Goal: Information Seeking & Learning: Check status

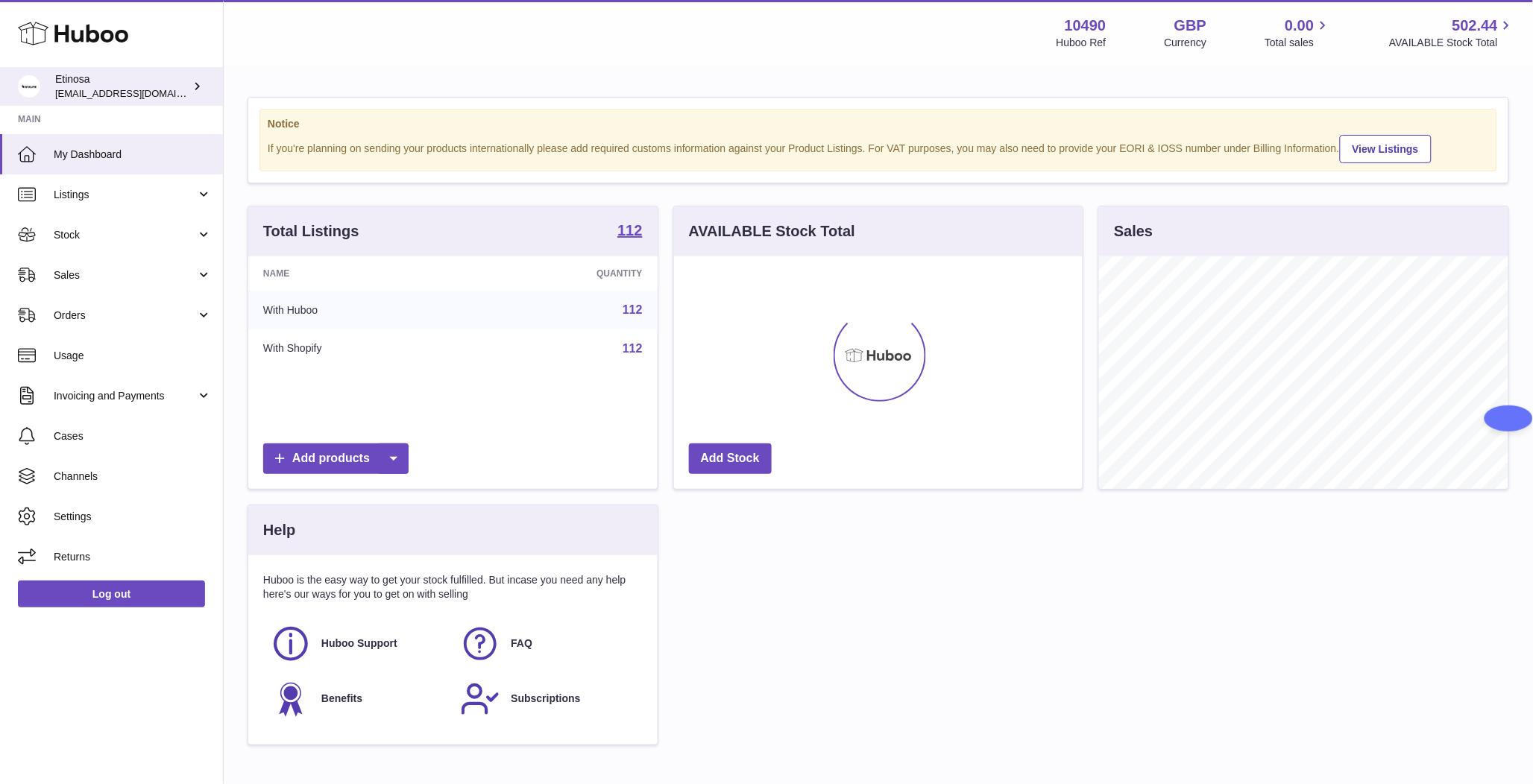
scroll to position [232, 409]
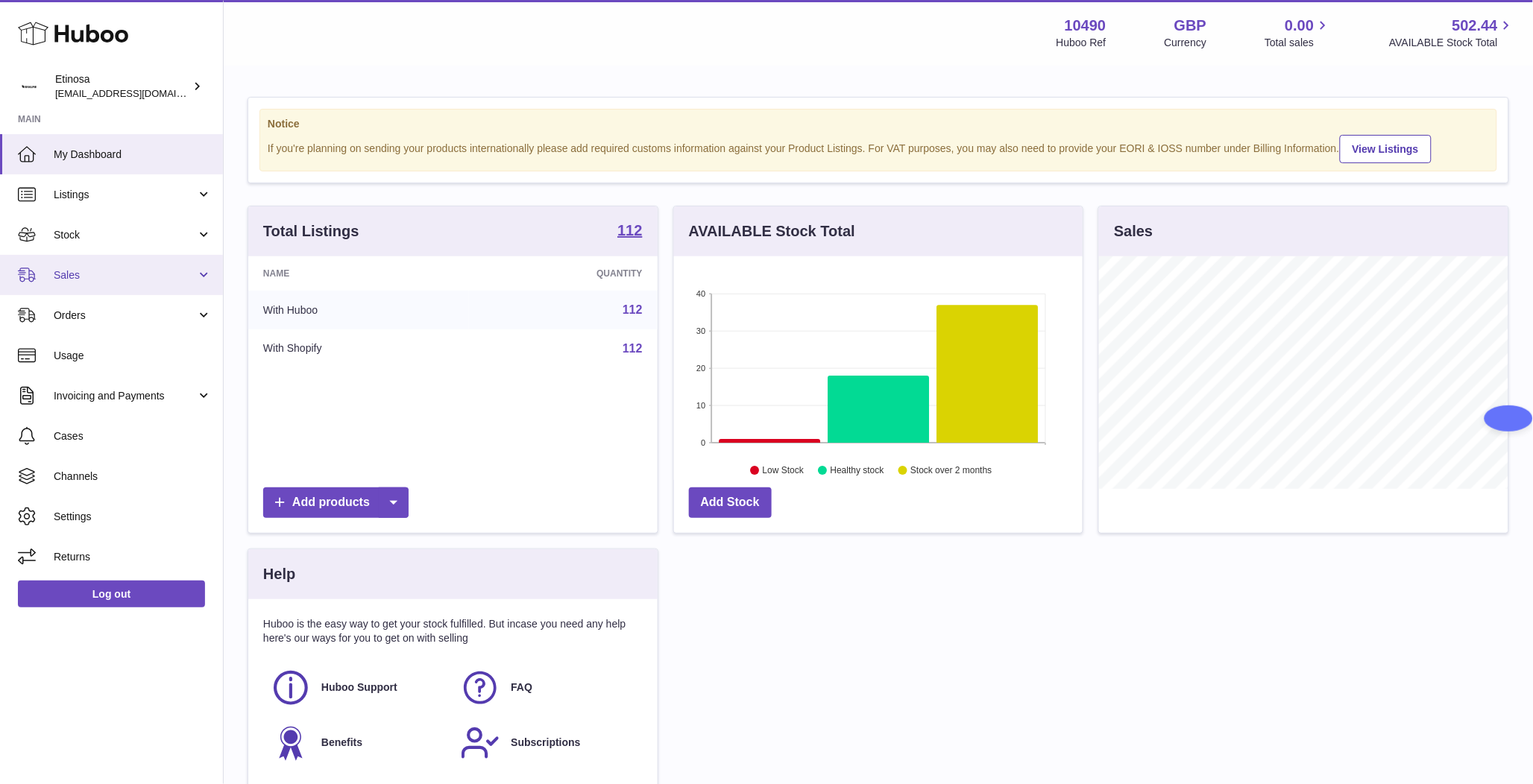
click at [137, 273] on span "Sales" at bounding box center [124, 275] width 143 height 14
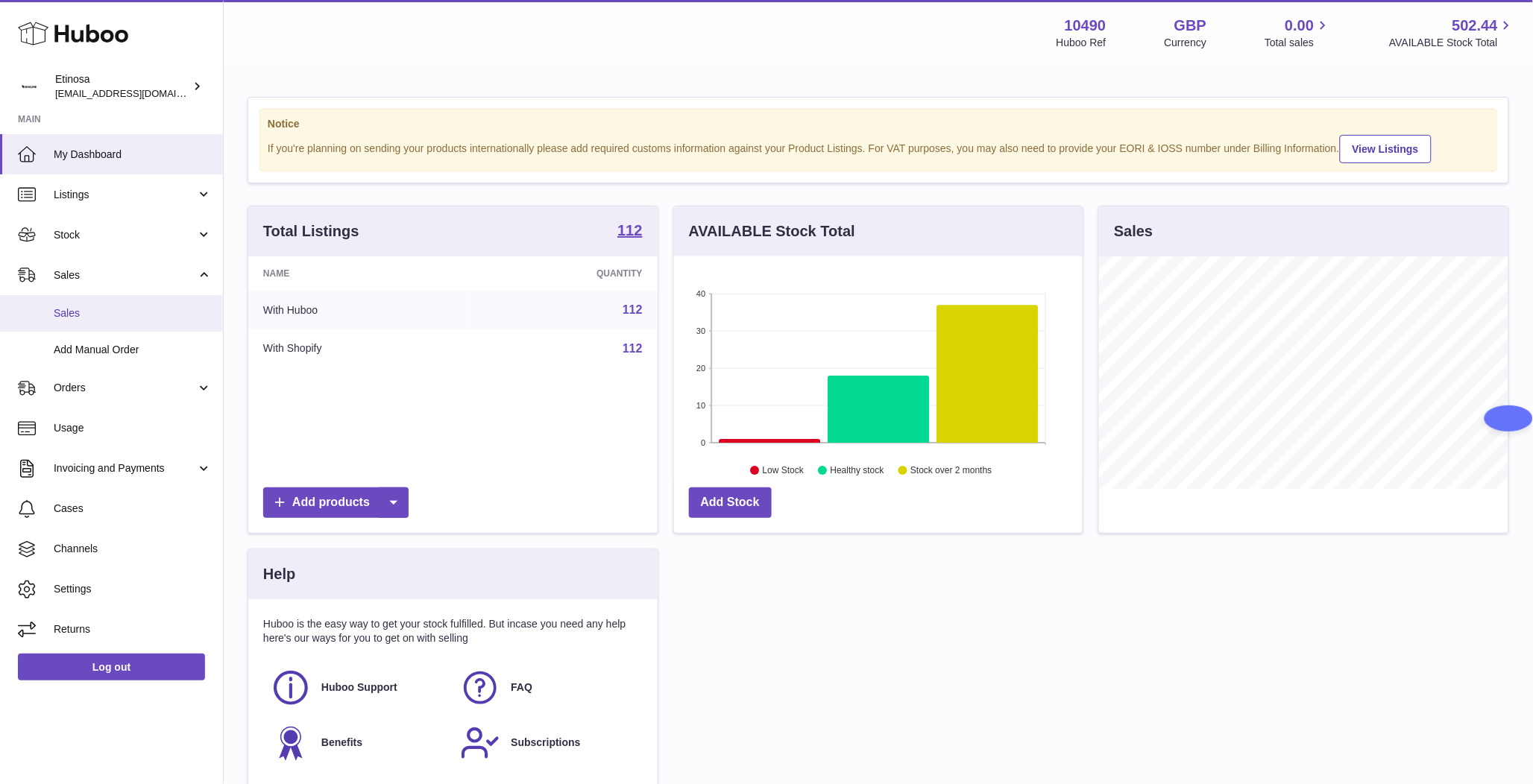
click at [112, 309] on span "Sales" at bounding box center [132, 313] width 158 height 14
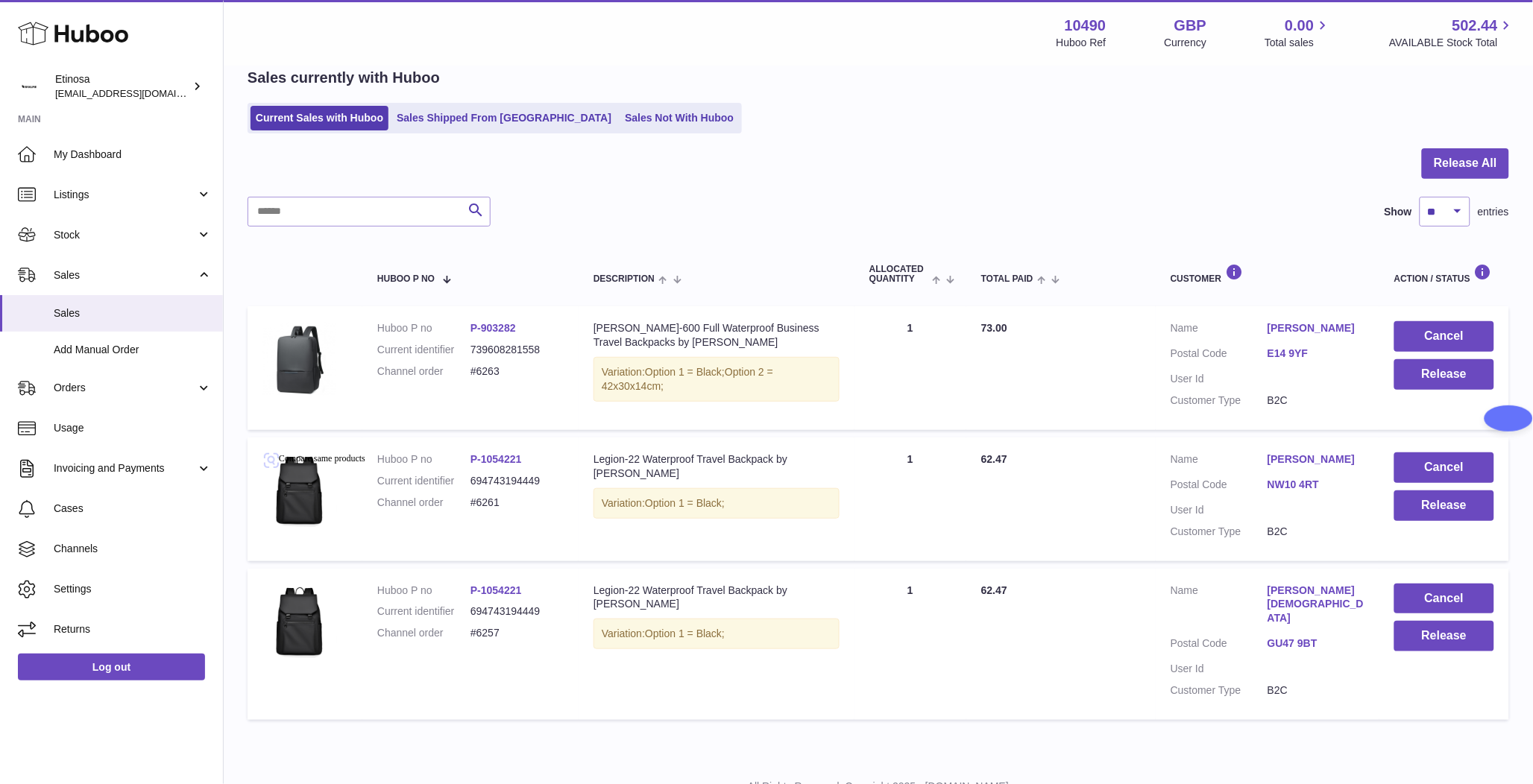
scroll to position [98, 0]
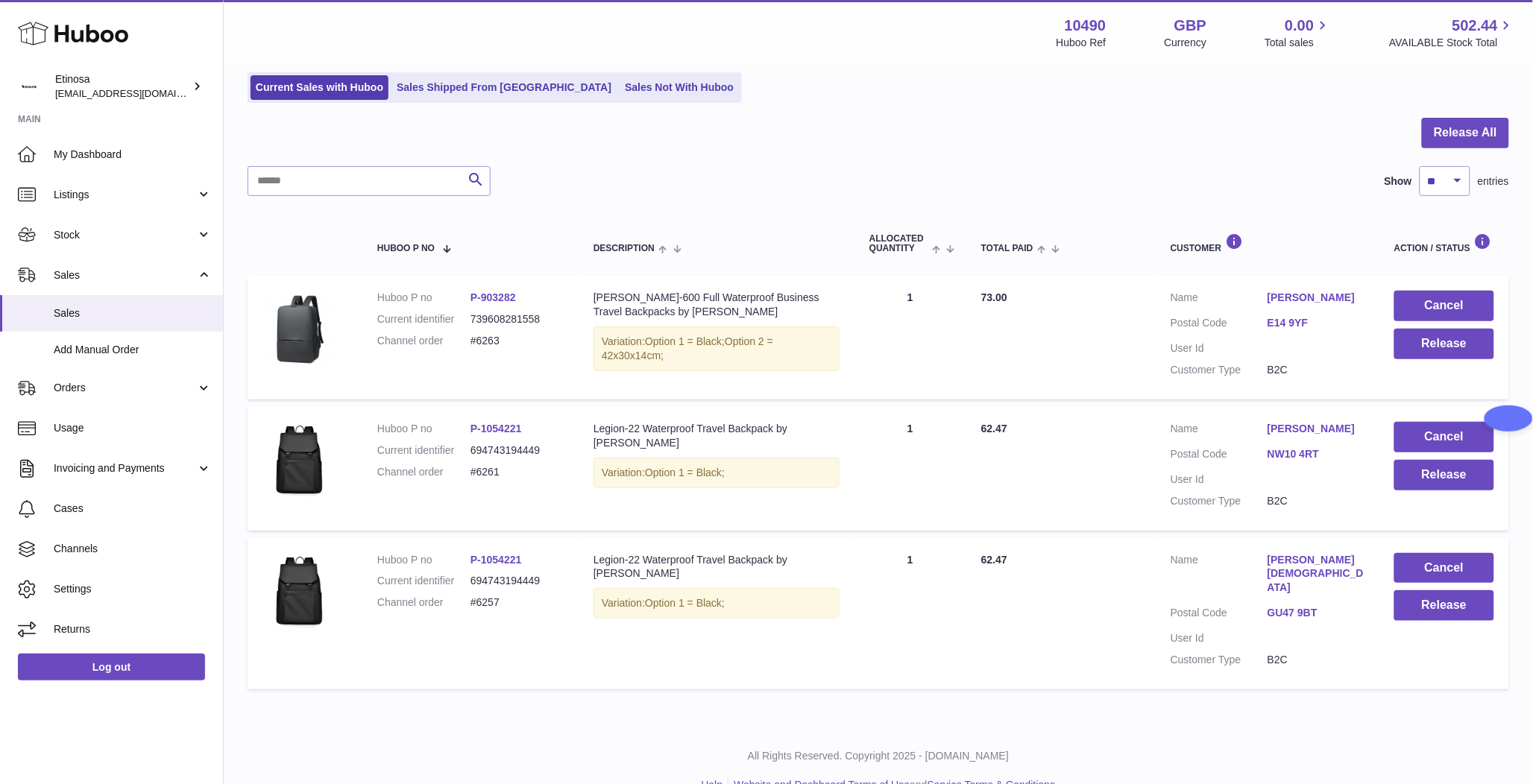
drag, startPoint x: 509, startPoint y: 603, endPoint x: 466, endPoint y: 603, distance: 43.0
click at [466, 603] on dl "Huboo P no P-1054221 Current identifier 694743194449 Channel order #6257" at bounding box center [471, 585] width 187 height 65
copy dl "#6257"
drag, startPoint x: 504, startPoint y: 473, endPoint x: 461, endPoint y: 475, distance: 43.0
click at [461, 475] on dl "Huboo P no P-1054221 Current identifier 694743194449 Channel order #6261" at bounding box center [471, 454] width 187 height 65
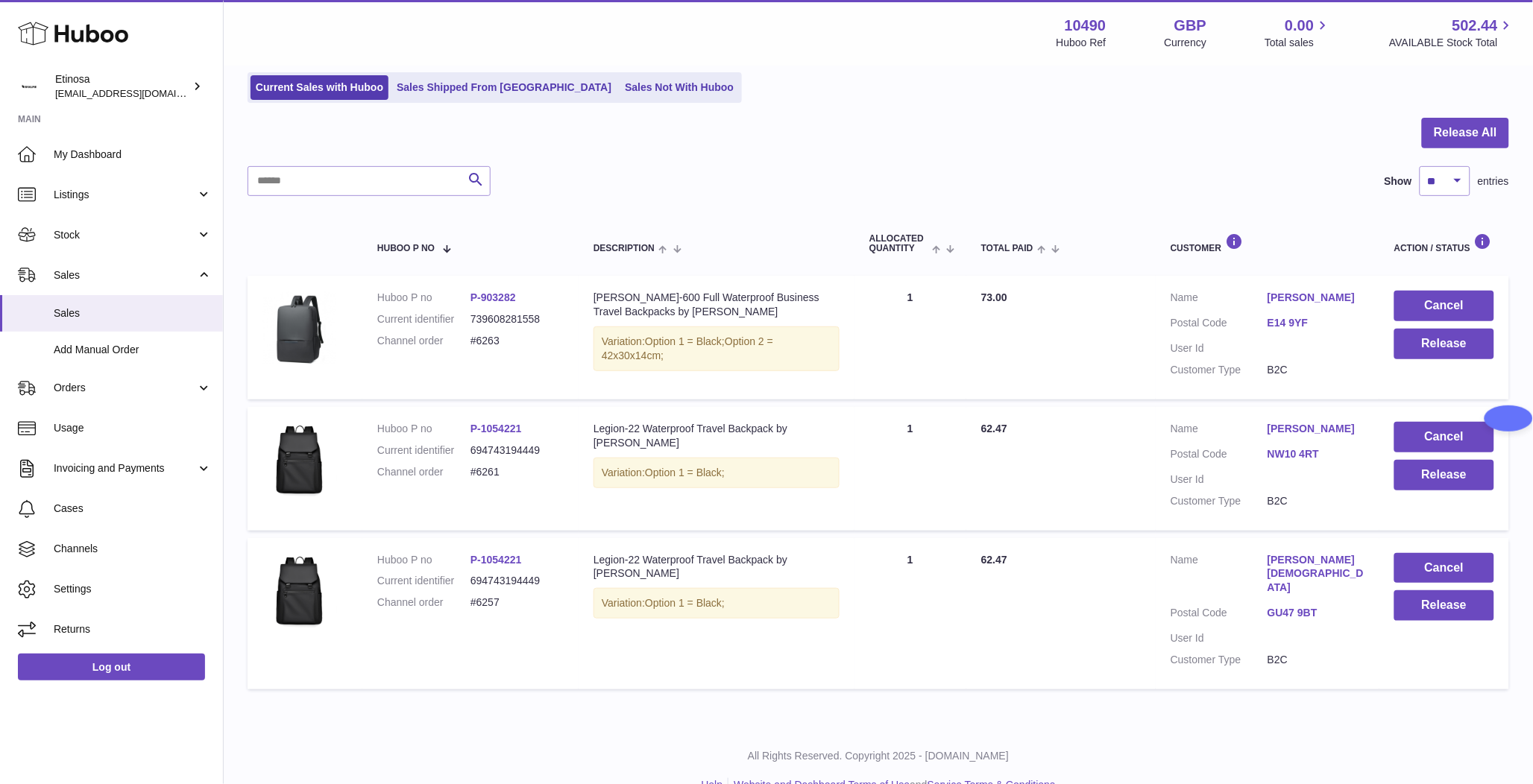
copy dl "#6261"
drag, startPoint x: 517, startPoint y: 339, endPoint x: 463, endPoint y: 342, distance: 54.1
click at [463, 342] on dl "Huboo P no P-903282 Current identifier 739608281558 Channel order #6263" at bounding box center [471, 323] width 187 height 65
copy dl "#6263"
